Goal: Communication & Community: Answer question/provide support

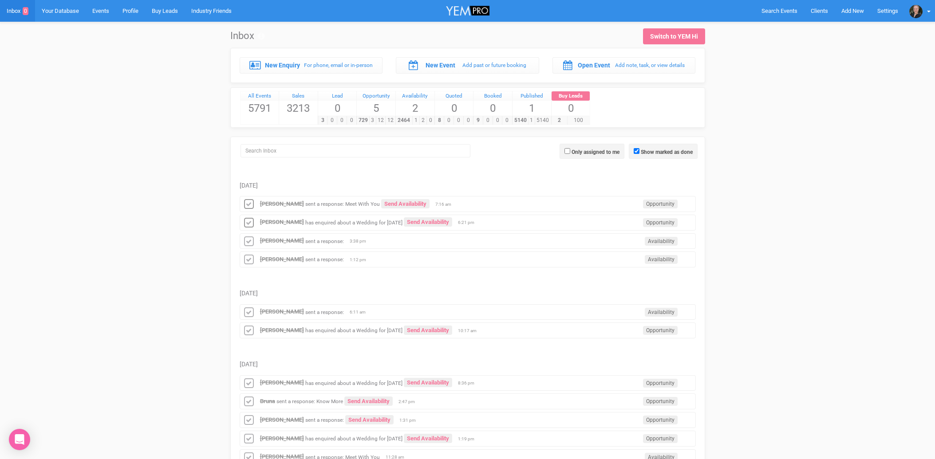
drag, startPoint x: 0, startPoint y: 0, endPoint x: 292, endPoint y: 200, distance: 353.8
click at [292, 200] on div "[PERSON_NAME] sent a response: Meet With You Send Availability Opportunity 7:16…" at bounding box center [468, 204] width 456 height 16
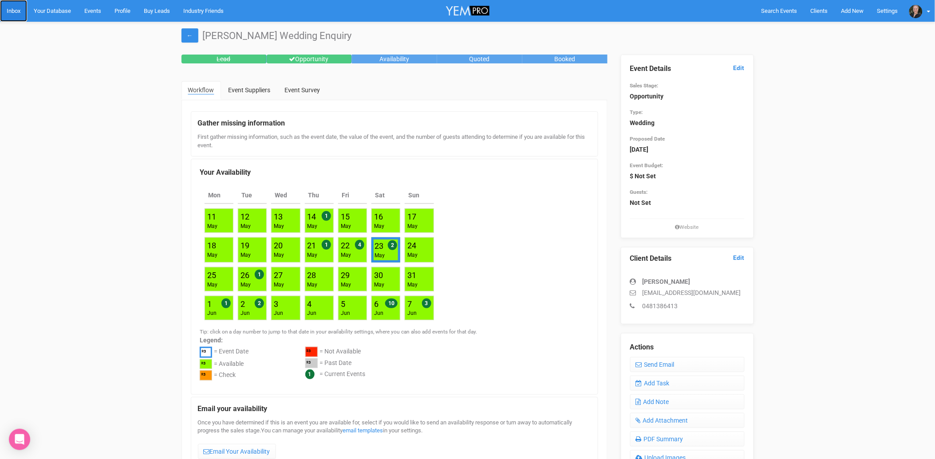
click at [12, 11] on link "Inbox" at bounding box center [13, 11] width 27 height 22
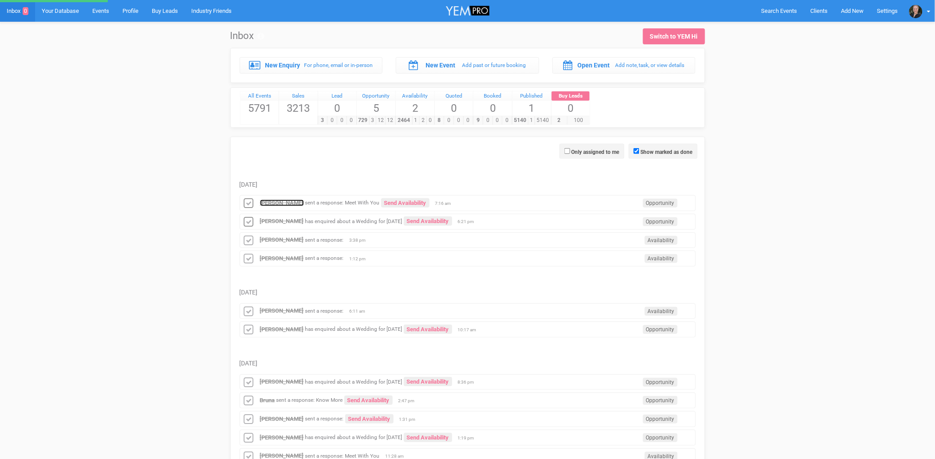
click at [273, 203] on strong "[PERSON_NAME]" at bounding box center [282, 203] width 44 height 7
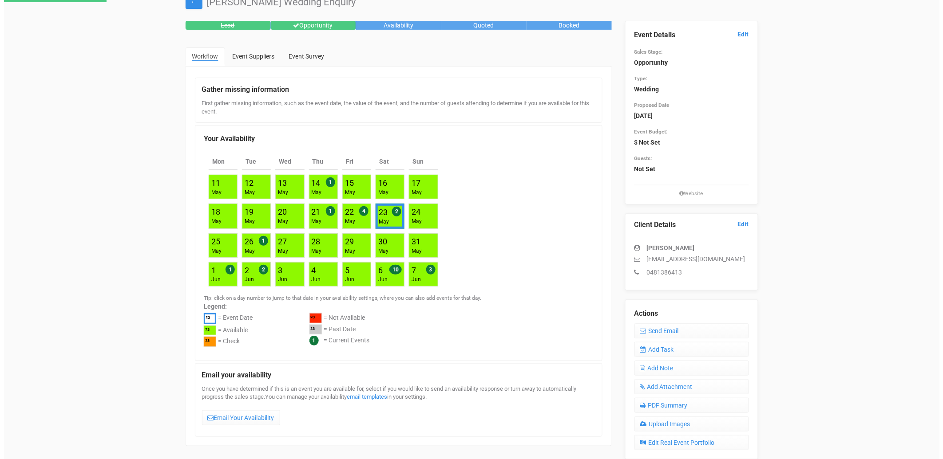
scroll to position [148, 0]
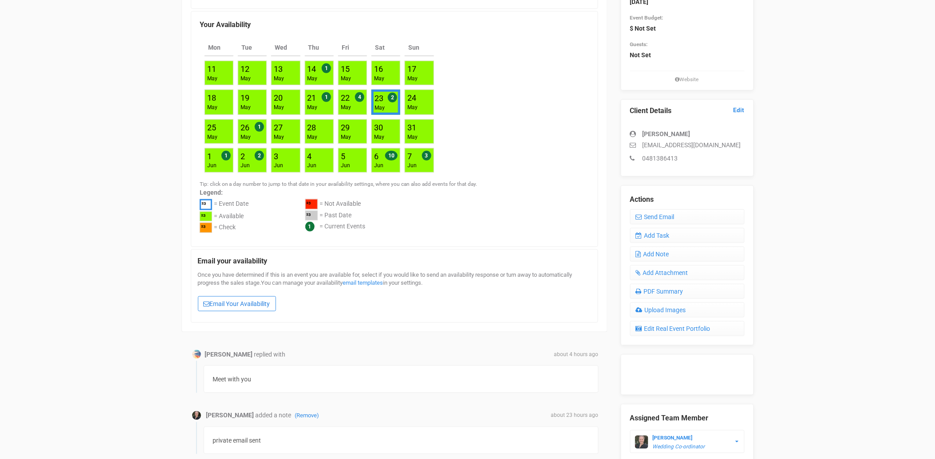
click at [245, 304] on link "Email Your Availability" at bounding box center [237, 303] width 78 height 15
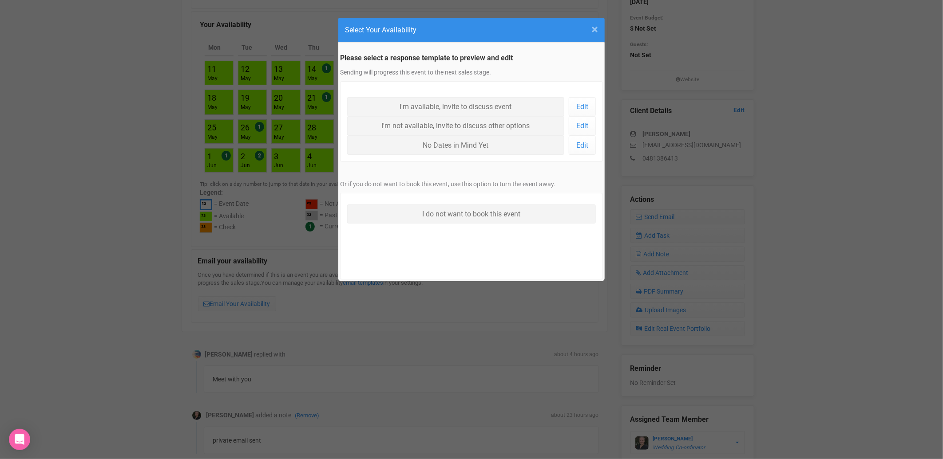
drag, startPoint x: 593, startPoint y: 28, endPoint x: 600, endPoint y: 46, distance: 18.5
click at [593, 29] on span "×" at bounding box center [594, 29] width 7 height 15
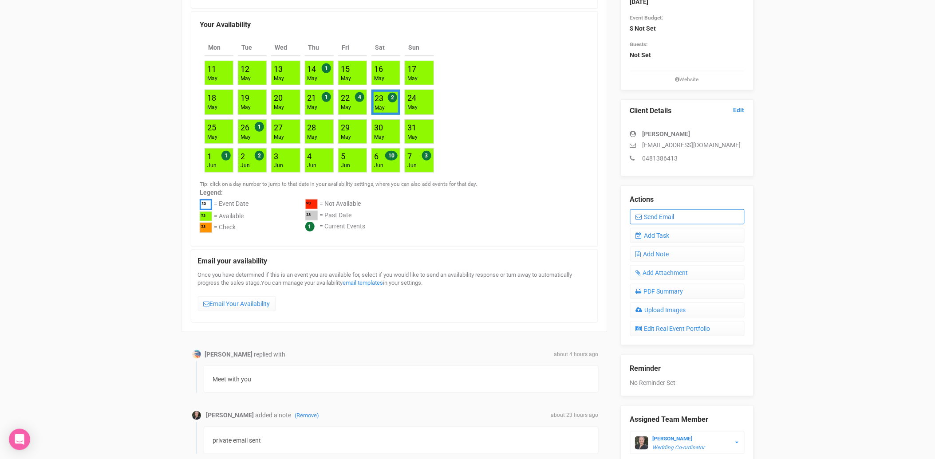
click at [670, 214] on link "Send Email" at bounding box center [687, 216] width 114 height 15
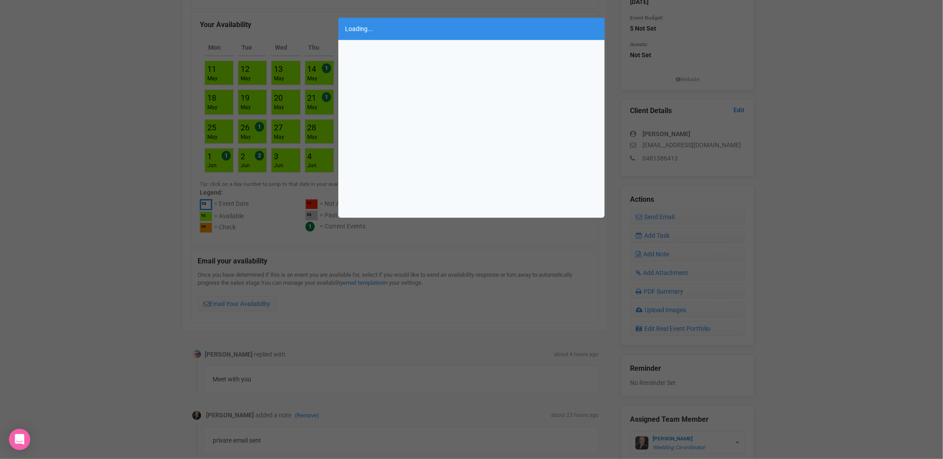
click at [476, 227] on div "Loading..." at bounding box center [471, 229] width 943 height 459
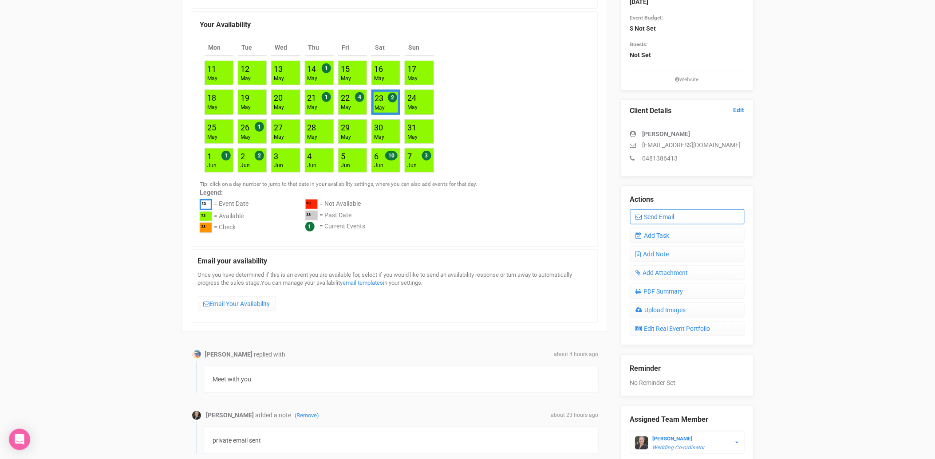
click at [659, 213] on link "Send Email" at bounding box center [687, 216] width 114 height 15
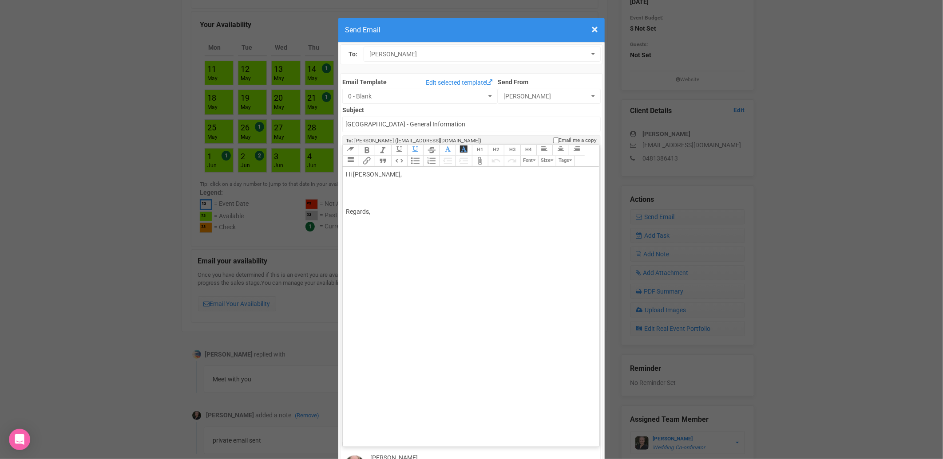
click at [405, 170] on div "Hi [PERSON_NAME], Regards," at bounding box center [469, 193] width 247 height 47
paste trix-editor "span style="font-family: Aptos, Aptos_EmbeddedFont, Aptos_MSFontService, Calibr…"
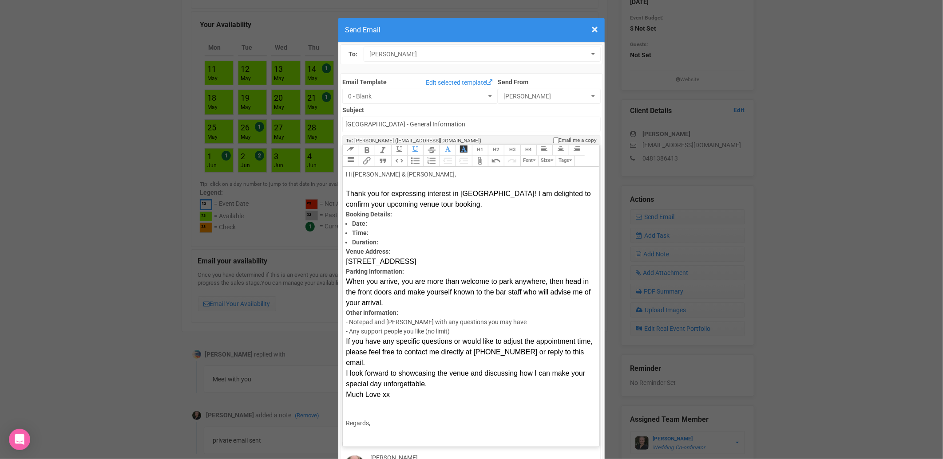
drag, startPoint x: 463, startPoint y: 177, endPoint x: 463, endPoint y: 170, distance: 7.1
click at [463, 177] on div "Hi [PERSON_NAME] & [PERSON_NAME], Thank you for expressing interest in [GEOGRAP…" at bounding box center [469, 190] width 247 height 40
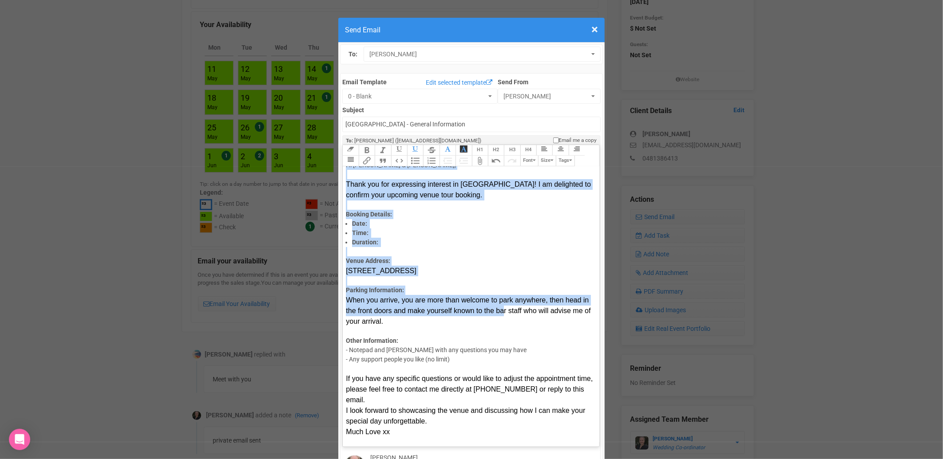
scroll to position [24, 0]
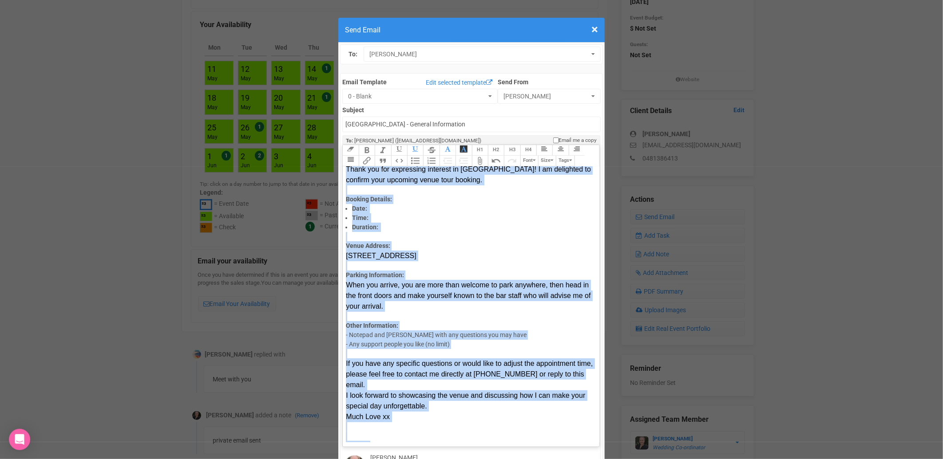
drag, startPoint x: 341, startPoint y: 144, endPoint x: 459, endPoint y: 411, distance: 292.1
click at [459, 411] on trix-editor "Hi [PERSON_NAME] & [PERSON_NAME], Thank you for expressing interest in [GEOGRAP…" at bounding box center [471, 305] width 256 height 276
click at [525, 156] on button "Font" at bounding box center [529, 161] width 18 height 11
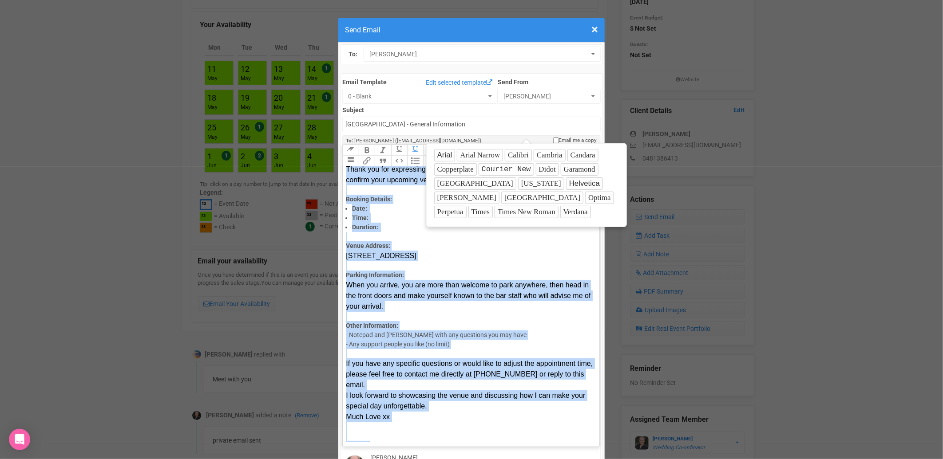
click at [546, 156] on button "Size" at bounding box center [547, 161] width 18 height 11
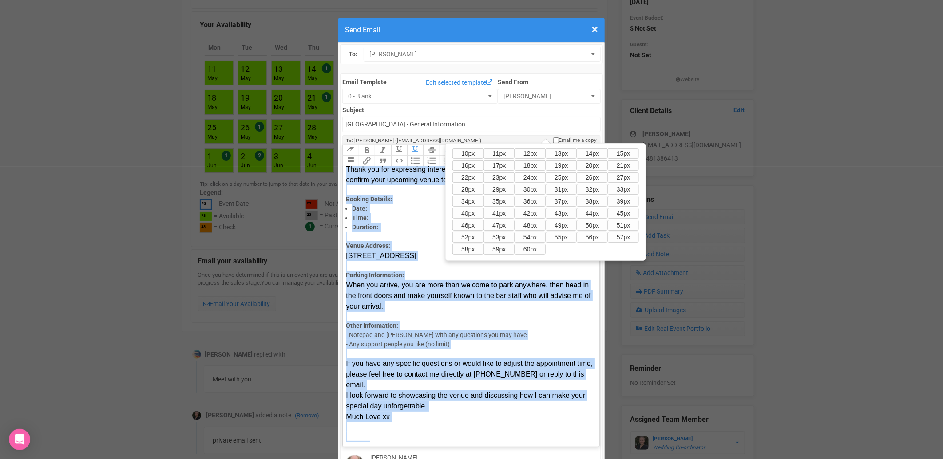
click at [587, 151] on button "14px" at bounding box center [591, 153] width 31 height 11
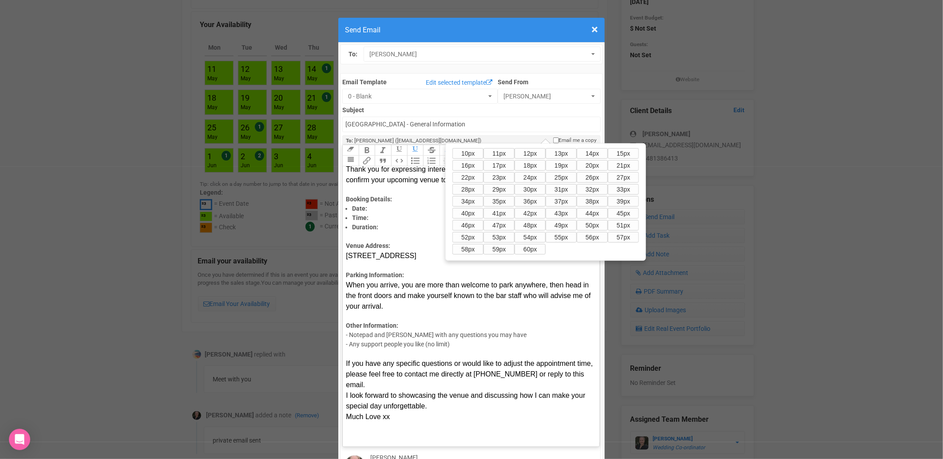
scroll to position [0, 0]
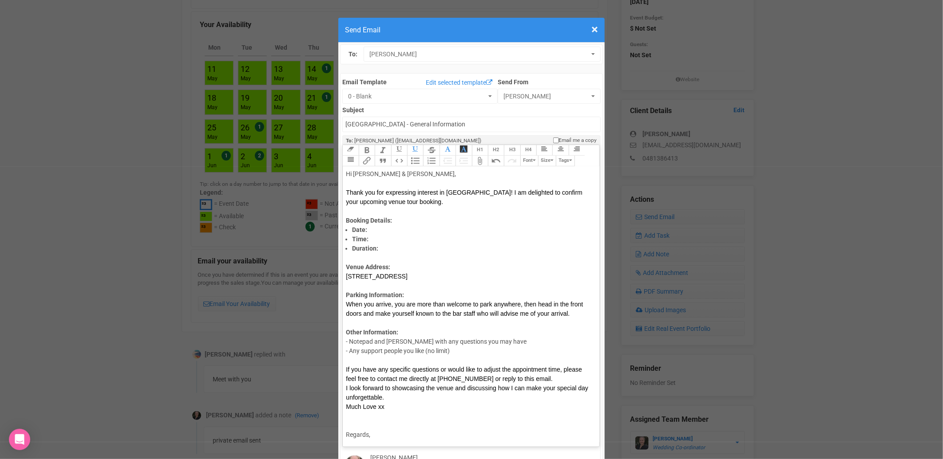
click at [533, 158] on icon "button" at bounding box center [534, 160] width 3 height 5
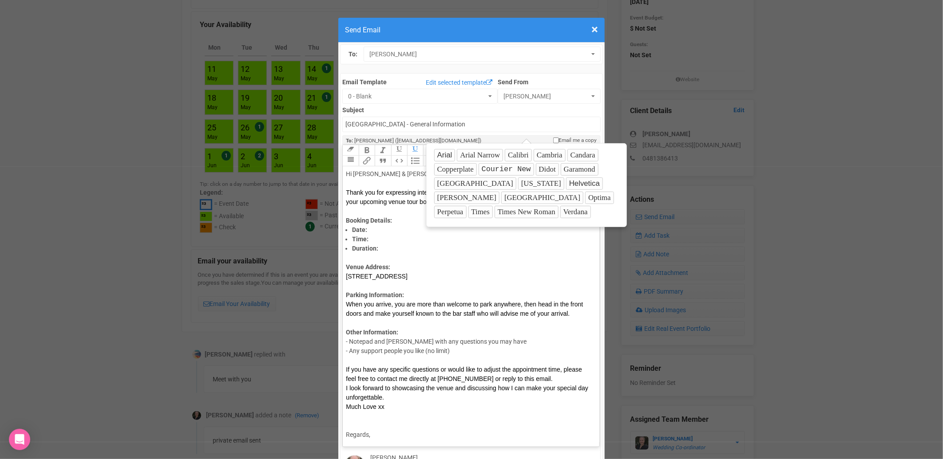
click at [585, 196] on button "Optima" at bounding box center [599, 198] width 28 height 12
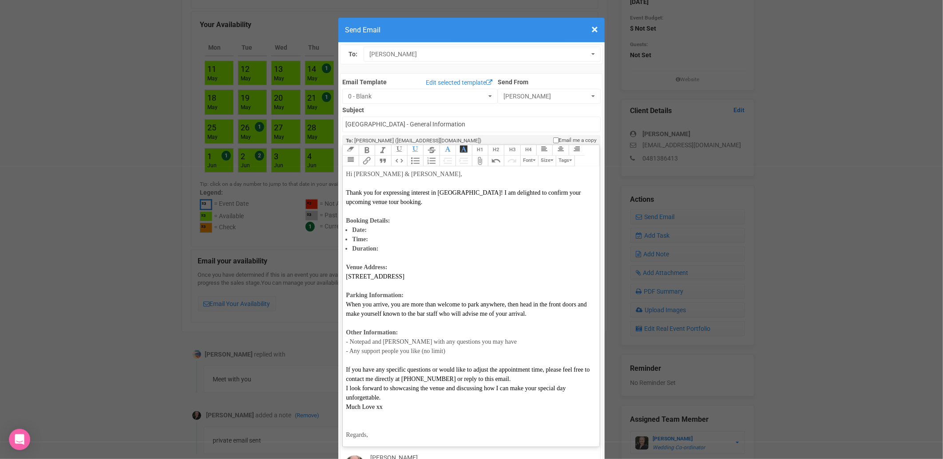
click at [526, 156] on button "Font" at bounding box center [529, 161] width 18 height 11
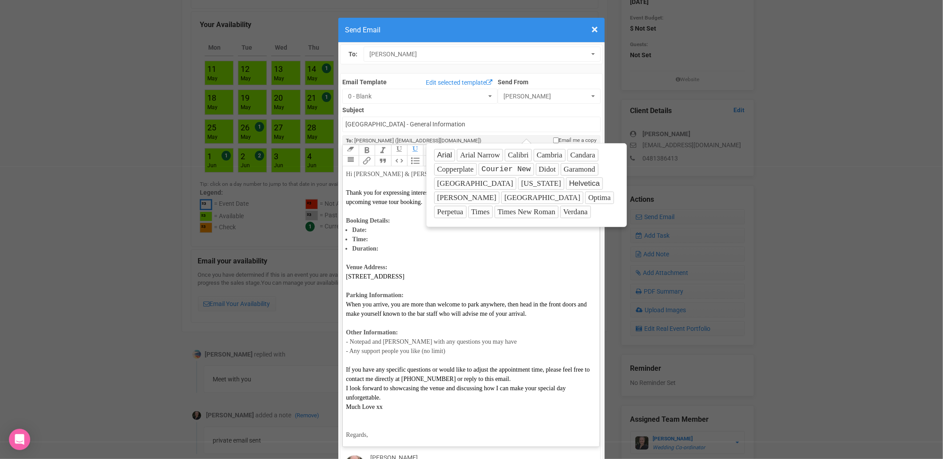
click at [560, 212] on button "Verdana" at bounding box center [575, 212] width 31 height 12
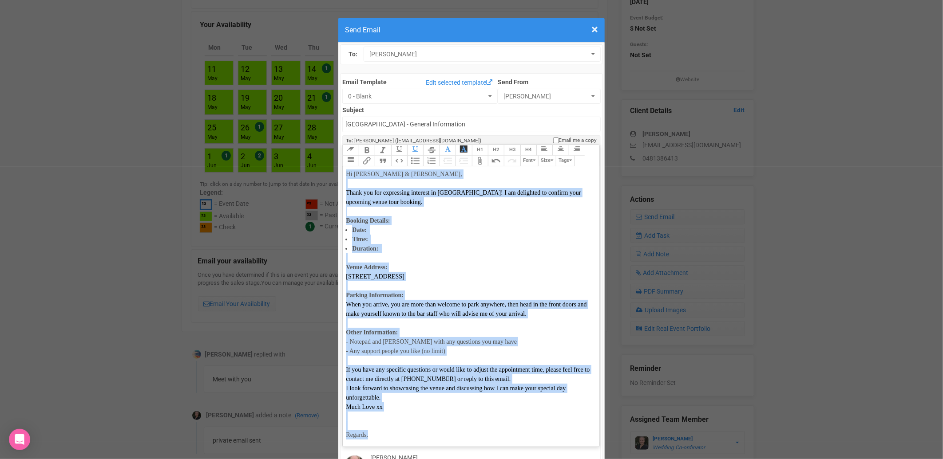
drag, startPoint x: 447, startPoint y: 120, endPoint x: 312, endPoint y: 121, distance: 135.4
click at [447, 145] on span "button" at bounding box center [447, 150] width 10 height 10
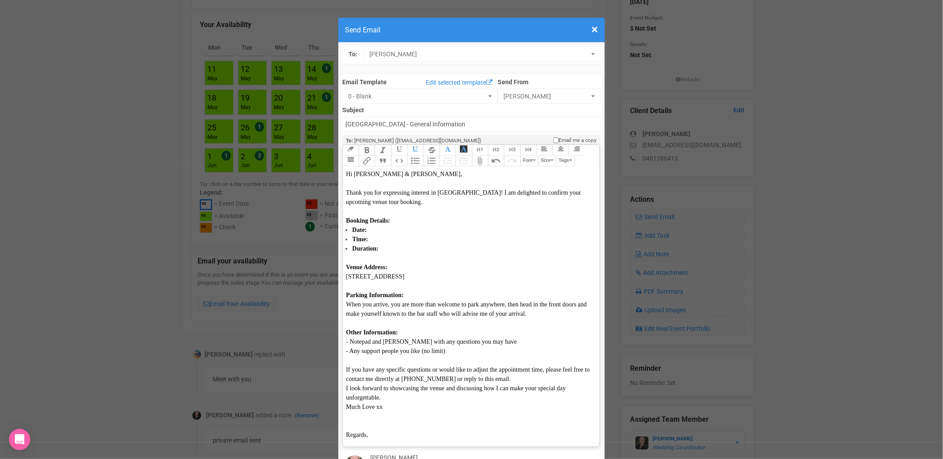
click at [388, 225] on li "Date:" at bounding box center [472, 229] width 241 height 9
click at [387, 225] on li "Date:" at bounding box center [472, 229] width 241 height 9
type trix-editor "<div><span style="font-family: Verdana; font-size: 14px; color: rgb(13, 13, 13)…"
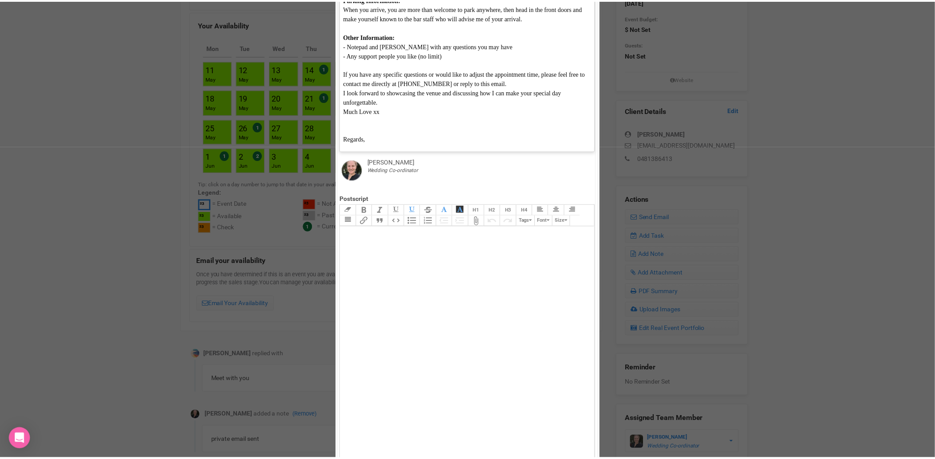
scroll to position [408, 0]
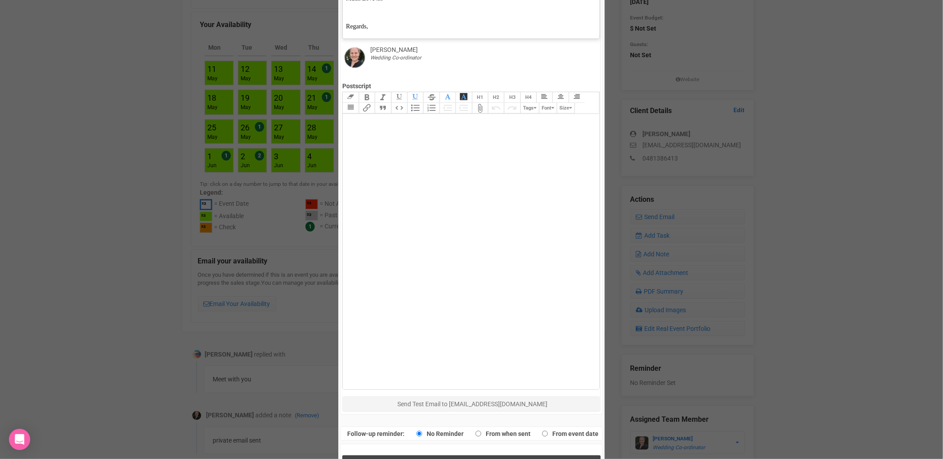
click at [473, 459] on span "Send Response" at bounding box center [473, 465] width 48 height 8
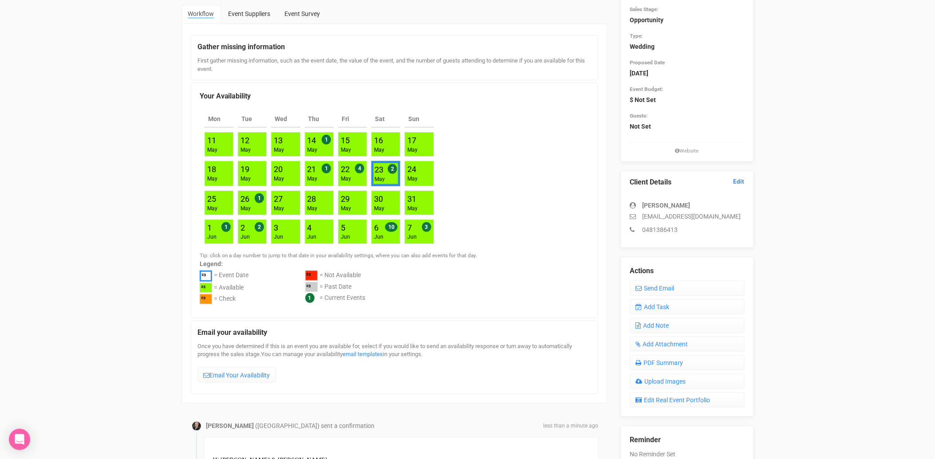
scroll to position [0, 0]
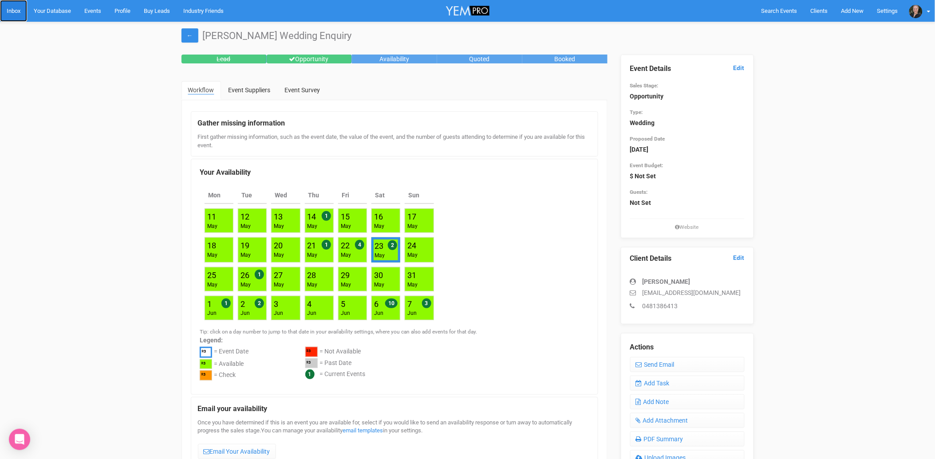
click at [12, 7] on link "Inbox" at bounding box center [13, 11] width 27 height 22
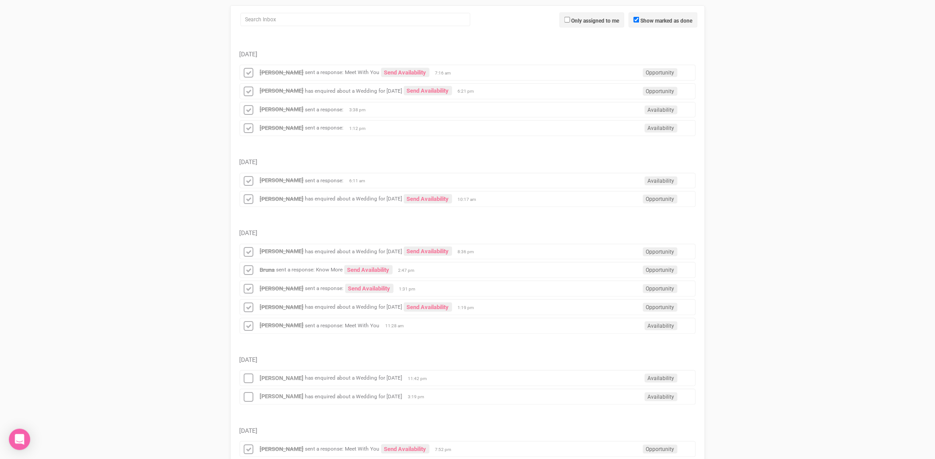
scroll to position [99, 0]
